Goal: Register for event/course

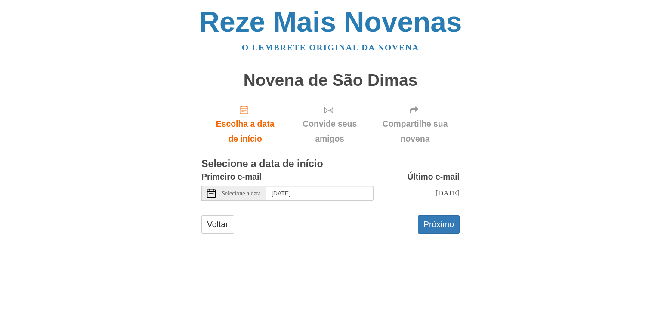
click at [251, 194] on font "Selecione a data" at bounding box center [241, 193] width 39 height 6
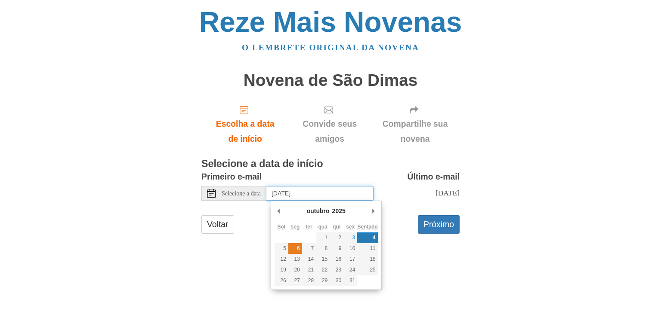
type input "Monday, October 6th"
click at [330, 189] on input "Monday, October 6th" at bounding box center [319, 193] width 107 height 15
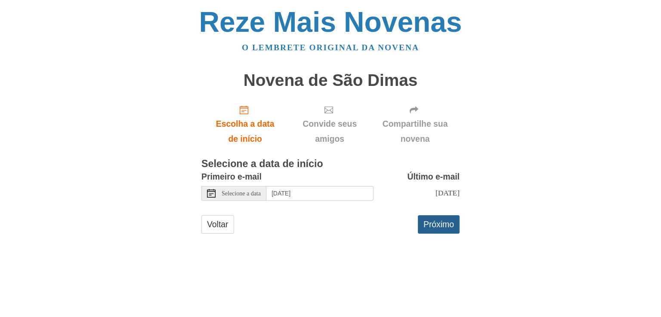
click at [444, 234] on button "Próximo" at bounding box center [439, 224] width 42 height 18
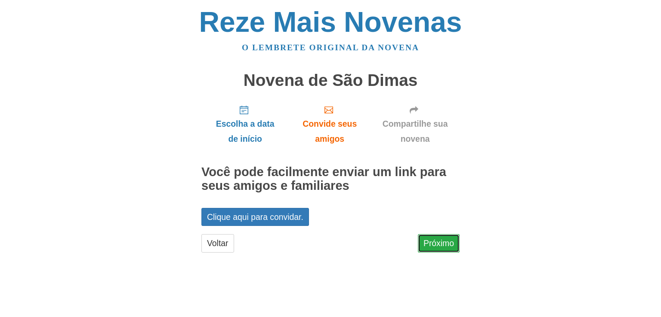
click at [444, 243] on font "Próximo" at bounding box center [438, 243] width 31 height 9
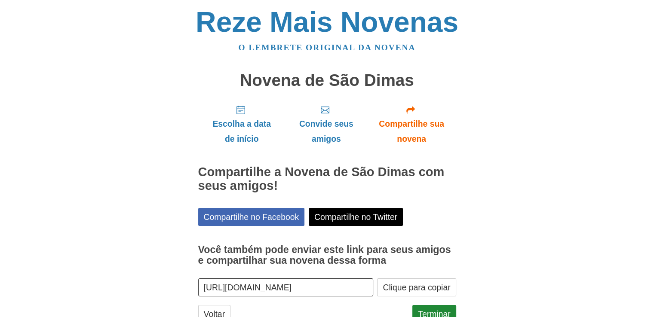
scroll to position [31, 0]
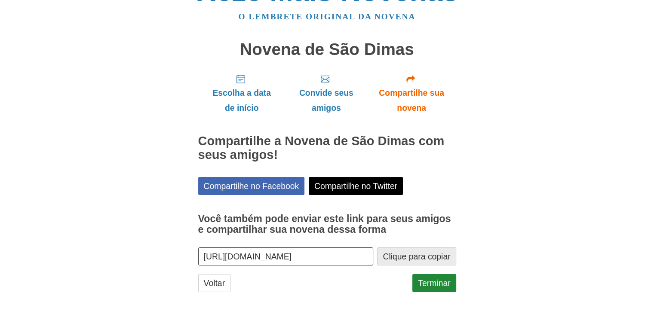
drag, startPoint x: 421, startPoint y: 259, endPoint x: 448, endPoint y: 260, distance: 27.2
click at [448, 260] on font "Clique para copiar" at bounding box center [417, 256] width 68 height 9
click at [440, 282] on font "Terminar" at bounding box center [434, 283] width 32 height 9
